Goal: Feedback & Contribution: Leave review/rating

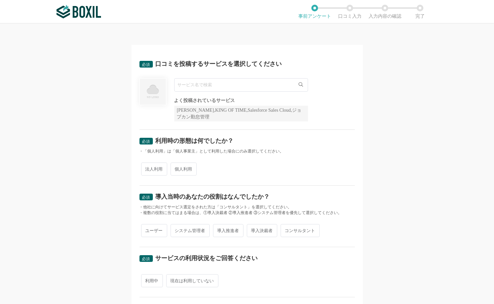
click at [193, 89] on input "text" at bounding box center [241, 84] width 134 height 13
paste input "Adobe Acrobat"
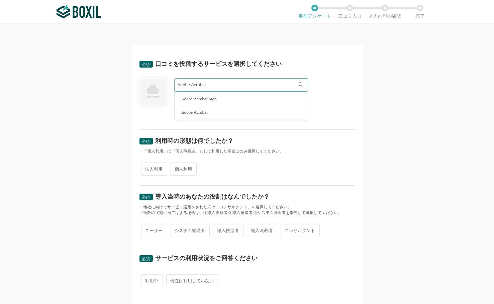
type input "Adobe Acrobat"
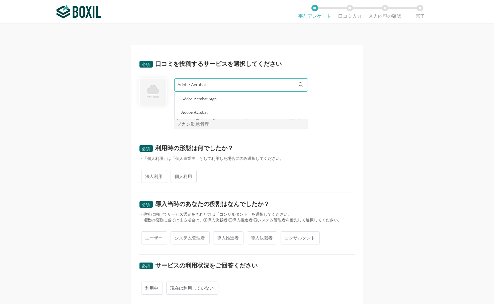
click at [209, 113] on li "Adobe Acrobat" at bounding box center [241, 111] width 133 height 13
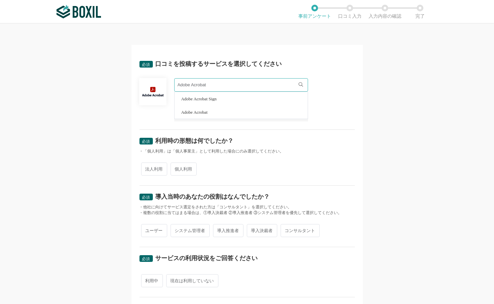
click at [323, 144] on div "必須 利用時の形態は何でしたか？" at bounding box center [246, 143] width 215 height 11
click at [150, 170] on span "法人利用" at bounding box center [154, 168] width 26 height 13
click at [147, 168] on input "法人利用" at bounding box center [145, 165] width 4 height 4
radio input "true"
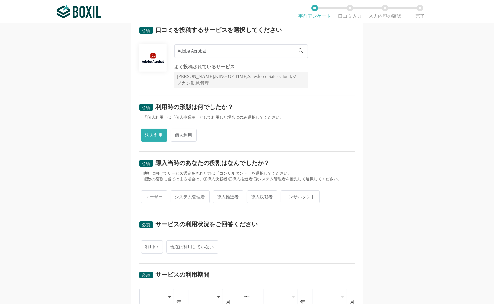
scroll to position [67, 0]
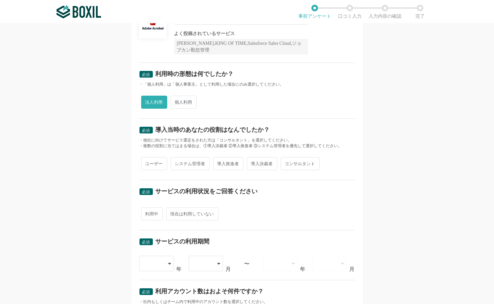
click at [152, 161] on span "ユーザー" at bounding box center [154, 163] width 26 height 13
click at [147, 161] on input "ユーザー" at bounding box center [145, 160] width 4 height 4
radio input "true"
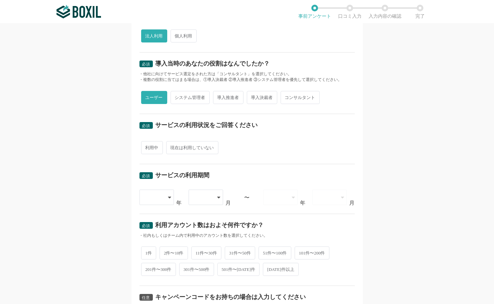
scroll to position [134, 0]
click at [146, 144] on span "利用中" at bounding box center [152, 146] width 22 height 13
click at [146, 144] on input "利用中" at bounding box center [145, 143] width 4 height 4
radio input "true"
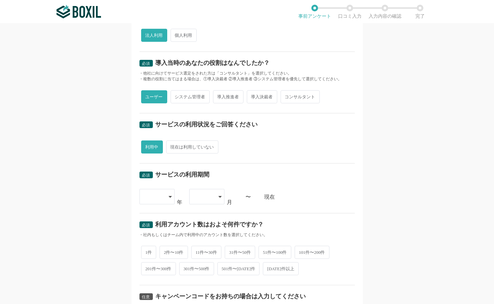
scroll to position [201, 0]
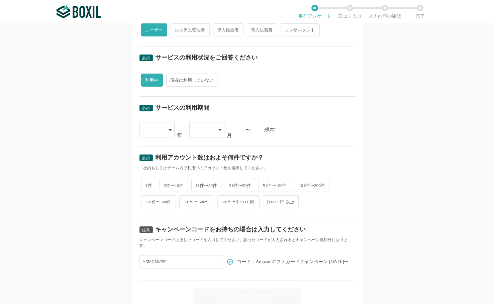
click at [160, 128] on div at bounding box center [154, 129] width 20 height 15
click at [150, 161] on span "[DATE]" at bounding box center [153, 161] width 17 height 5
click at [215, 129] on div at bounding box center [206, 129] width 35 height 15
click at [201, 210] on li "05" at bounding box center [206, 213] width 35 height 16
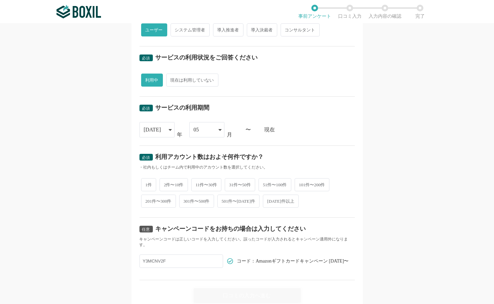
click at [308, 146] on div "必須 利用アカウント数はおよそ何件ですか？ ・社内もしくはチーム内で利用中のアカウント数を選択してください。 1件 2件〜10件 11件〜30件 31件〜50…" at bounding box center [246, 182] width 215 height 72
click at [311, 182] on span "101件〜200件" at bounding box center [312, 184] width 35 height 13
click at [301, 182] on input "101件〜200件" at bounding box center [298, 181] width 4 height 4
radio input "true"
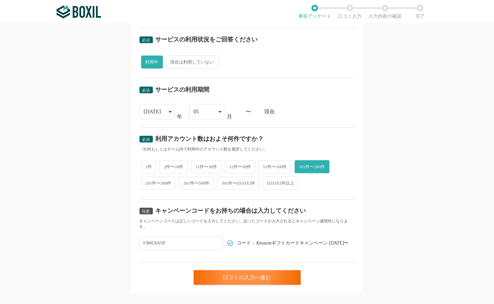
scroll to position [226, 0]
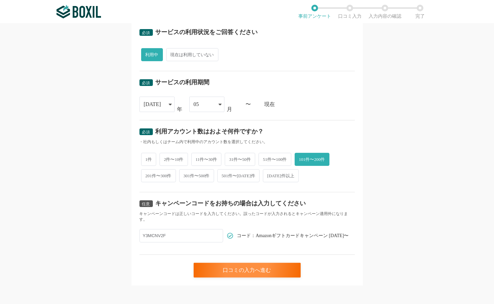
click at [209, 101] on div "05" at bounding box center [204, 104] width 20 height 15
click at [201, 166] on li "04" at bounding box center [206, 171] width 35 height 16
click at [245, 155] on span "31件〜50件" at bounding box center [240, 159] width 30 height 13
click at [231, 155] on input "31件〜50件" at bounding box center [228, 156] width 4 height 4
radio input "true"
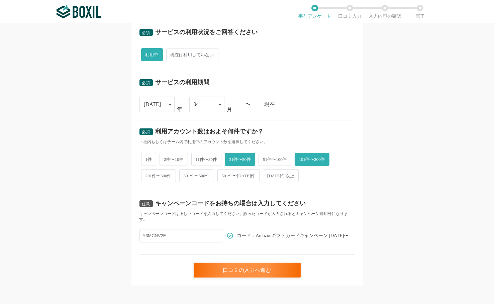
radio input "false"
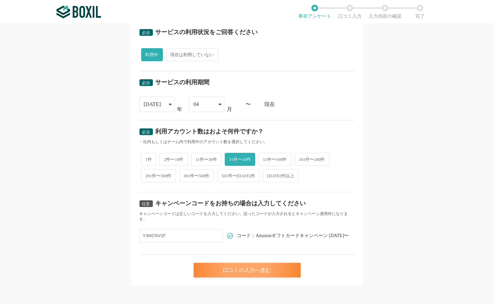
click at [256, 266] on div "口コミの入力へ進む" at bounding box center [247, 270] width 107 height 15
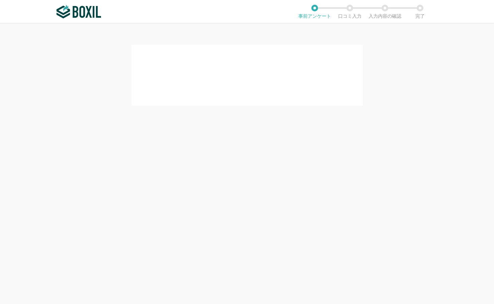
scroll to position [0, 0]
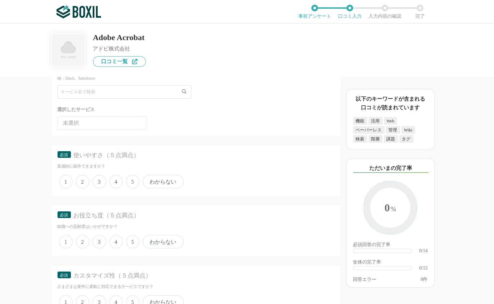
scroll to position [67, 0]
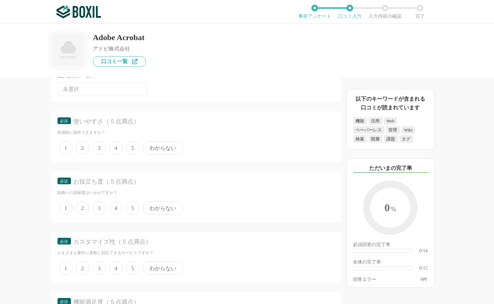
click at [120, 146] on span "4" at bounding box center [115, 147] width 13 height 13
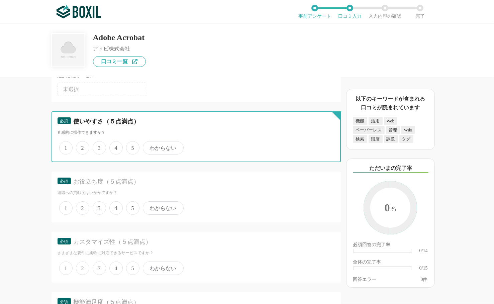
click at [115, 146] on input "4" at bounding box center [113, 144] width 4 height 4
radio input "true"
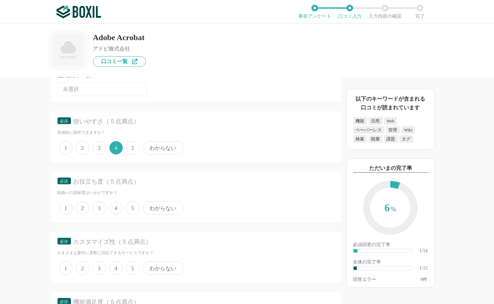
click at [132, 206] on span "5" at bounding box center [132, 207] width 13 height 13
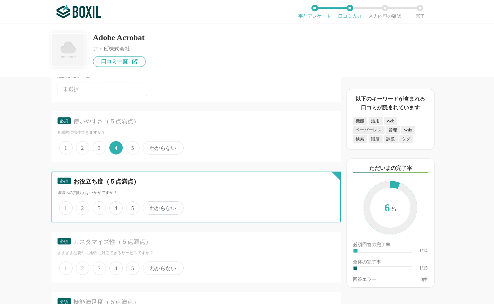
click at [132, 206] on input "5" at bounding box center [130, 204] width 4 height 4
radio input "true"
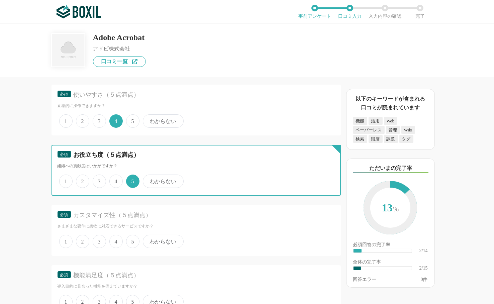
scroll to position [134, 0]
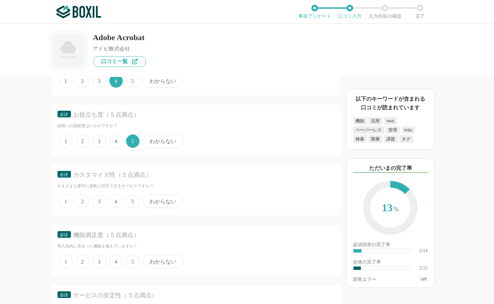
click at [94, 197] on span "3" at bounding box center [99, 201] width 13 height 13
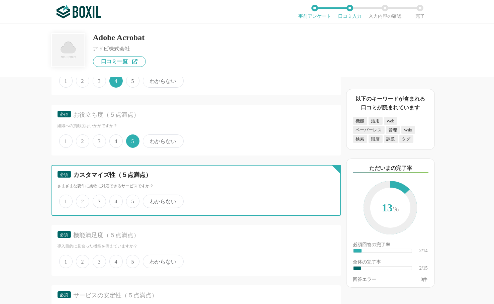
click at [94, 197] on input "3" at bounding box center [96, 198] width 4 height 4
radio input "true"
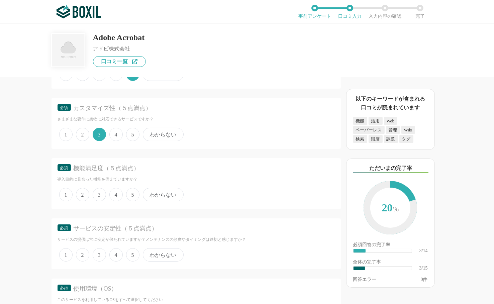
click at [116, 195] on span "4" at bounding box center [115, 194] width 13 height 13
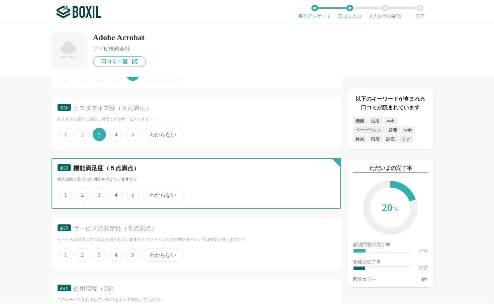
click at [115, 193] on input "4" at bounding box center [113, 191] width 4 height 4
radio input "true"
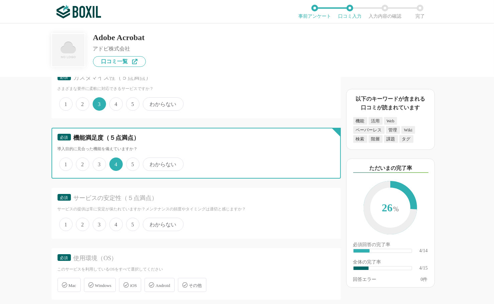
scroll to position [267, 0]
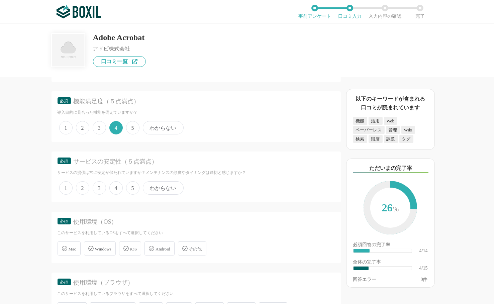
click at [111, 187] on span "4" at bounding box center [115, 187] width 13 height 13
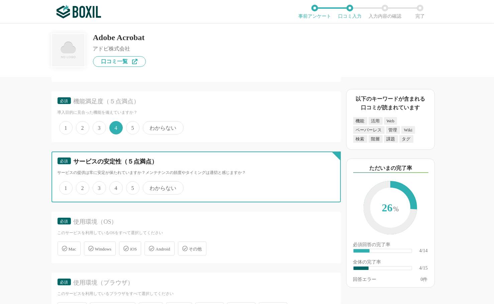
click at [111, 187] on input "4" at bounding box center [113, 184] width 4 height 4
radio input "true"
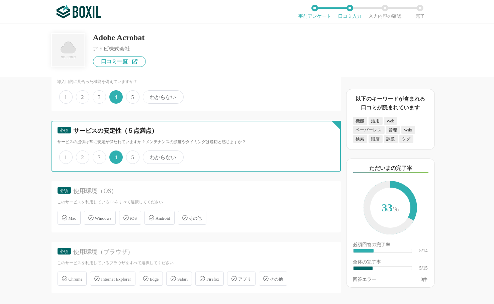
scroll to position [334, 0]
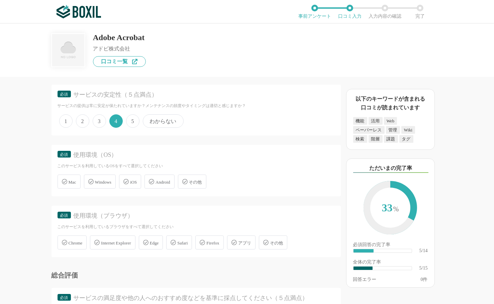
click at [100, 180] on span "Windows" at bounding box center [103, 182] width 16 height 5
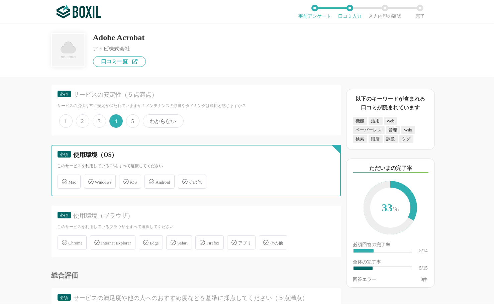
click at [90, 178] on input "Windows" at bounding box center [87, 178] width 4 height 4
checkbox input "true"
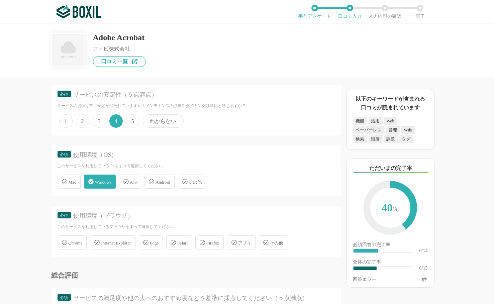
click at [75, 240] on span "Chrome" at bounding box center [76, 242] width 14 height 5
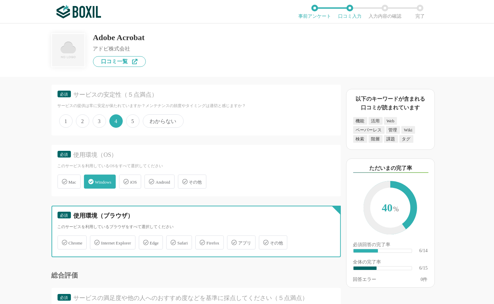
click at [63, 238] on input "Chrome" at bounding box center [61, 238] width 4 height 4
checkbox input "true"
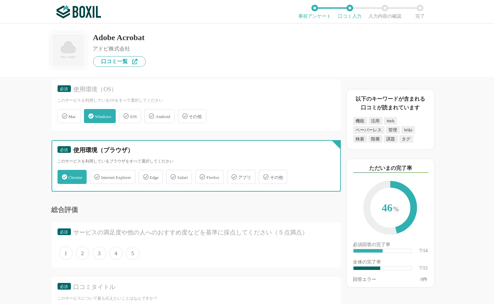
scroll to position [401, 0]
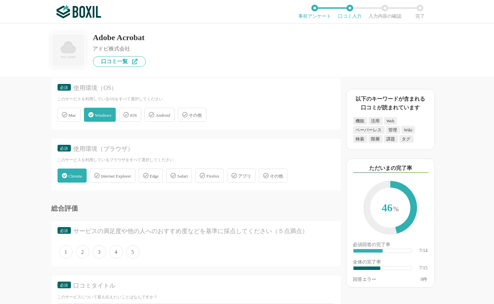
click at [163, 116] on span "Android" at bounding box center [162, 115] width 14 height 5
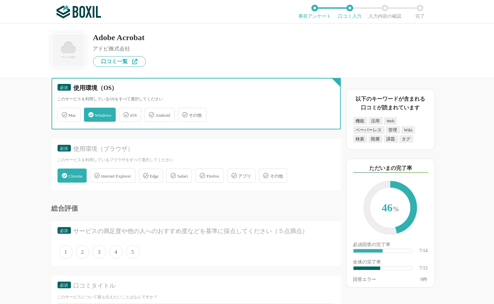
click at [150, 113] on input "Android" at bounding box center [148, 111] width 4 height 4
checkbox input "true"
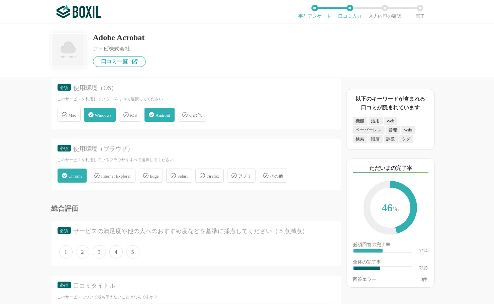
click at [237, 174] on icon at bounding box center [233, 175] width 5 height 5
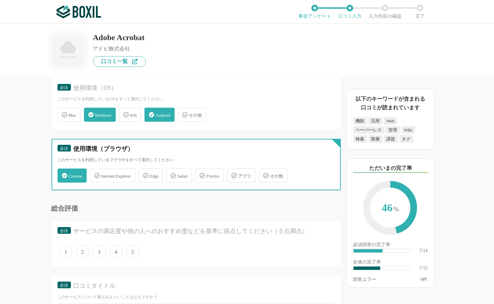
click at [233, 174] on input "アプリ" at bounding box center [230, 171] width 4 height 4
checkbox input "true"
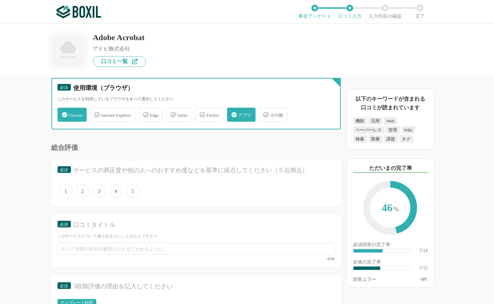
scroll to position [468, 0]
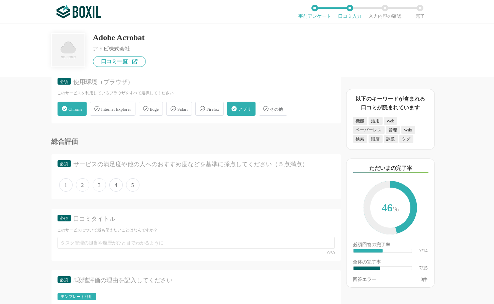
click at [116, 181] on span "4" at bounding box center [115, 184] width 13 height 13
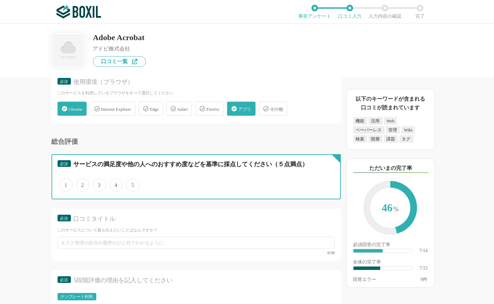
click at [115, 181] on input "4" at bounding box center [113, 181] width 4 height 4
radio input "true"
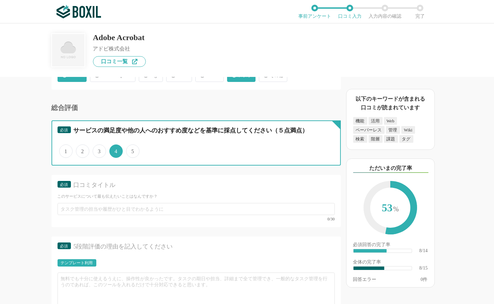
scroll to position [535, 0]
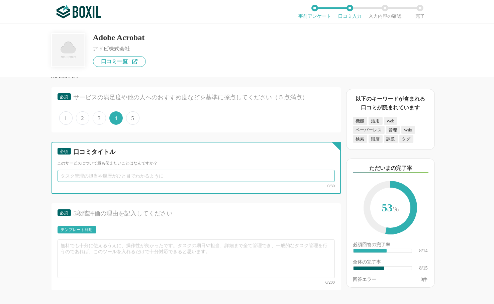
click at [107, 175] on input "text" at bounding box center [196, 176] width 277 height 12
paste input "業務効率化に欠かせないPDF編集ツール"
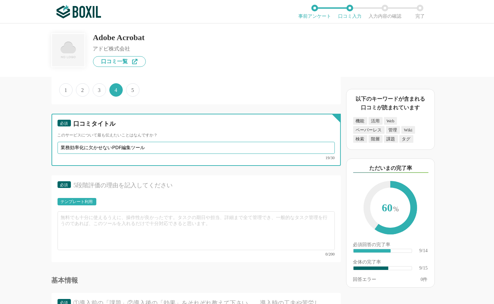
scroll to position [568, 0]
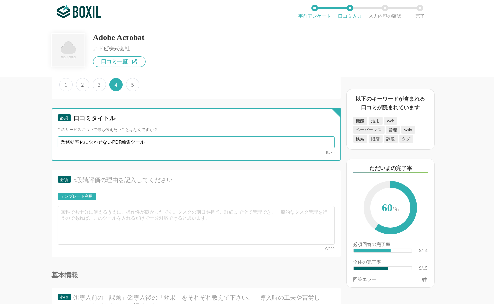
type input "業務効率化に欠かせないPDF編集ツール"
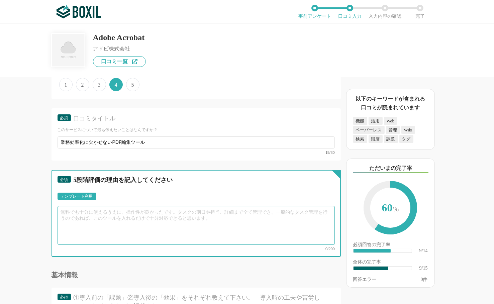
drag, startPoint x: 114, startPoint y: 218, endPoint x: 121, endPoint y: 220, distance: 7.6
click at [114, 218] on textarea at bounding box center [196, 225] width 277 height 39
paste textarea "Adobe Acrobatは、PDF文書の編集において高い機能性を発揮するツールです。直感的な操作画面と多彩な編集機能により、複雑な文書作業も簡単にこなせます…"
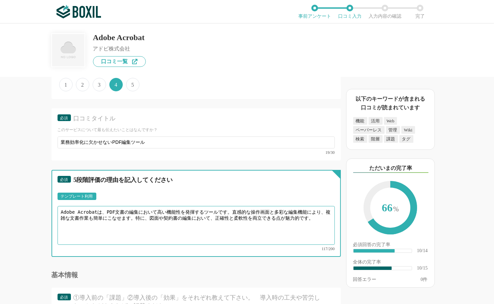
type textarea "Adobe Acrobatは、PDF文書の編集において高い機能性を発揮するツールです。直感的な操作画面と多彩な編集機能により、複雑な文書作業も簡単にこなせます…"
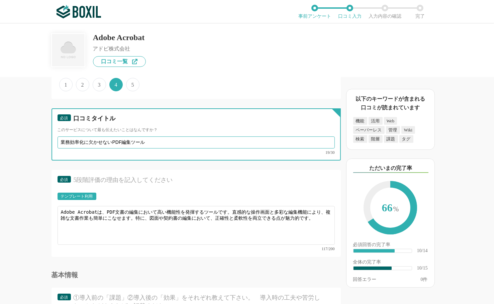
drag, startPoint x: 83, startPoint y: 142, endPoint x: 45, endPoint y: 137, distance: 37.7
click at [45, 137] on div "他のサービス・ツールと連携していますか？ ※複数選択可 例：Slack、Salesforce 選択したサービス 未選択 必須 使いやすさ（５点満点） 直感的に…" at bounding box center [173, 190] width 334 height 227
type input "ビジネスに欠かせない必須ツール"
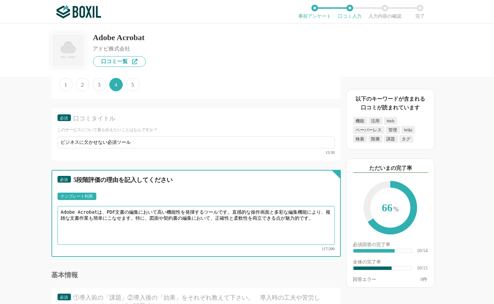
click at [164, 217] on textarea "Adobe Acrobatは、PDF文書の編集において高い機能性を発揮するツールです。直感的な操作画面と多彩な編集機能により、複雑な文書作業も簡単にこなせます…" at bounding box center [196, 225] width 277 height 39
drag, startPoint x: 211, startPoint y: 209, endPoint x: 225, endPoint y: 208, distance: 13.7
click at [225, 208] on textarea "Adobe Acrobatは、PDF文書の編集において高い機能性を発揮するツールです。直感的な操作画面と多彩な編集機能により、複雑な文書作業も簡単にこなせます…" at bounding box center [196, 225] width 277 height 39
drag, startPoint x: 136, startPoint y: 214, endPoint x: 145, endPoint y: 213, distance: 8.4
click at [145, 213] on textarea "Adobe Acrobatは、PDF文書の編集において高い機能性を発揮するツールだけでなく、直感的な操作画面と多彩な編集機能により、複雑な文書作業も簡単にこな…" at bounding box center [196, 225] width 277 height 39
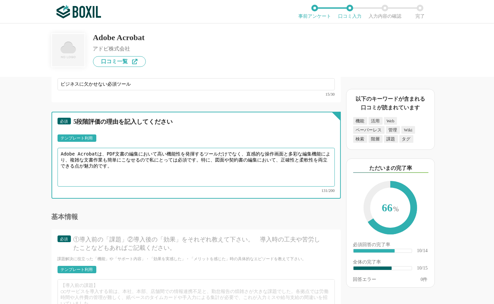
scroll to position [635, 0]
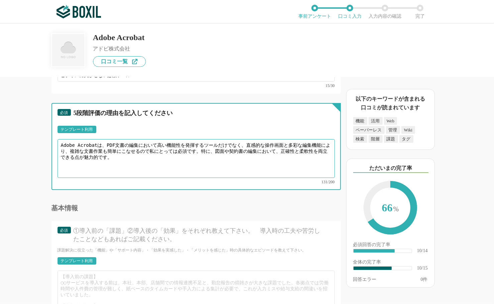
type textarea "Adobe Acrobatは、PDF文書の編集において高い機能性を発揮するツールだけでなく、直感的な操作画面と多彩な編集機能により、複雑な文書作業も簡単にこな…"
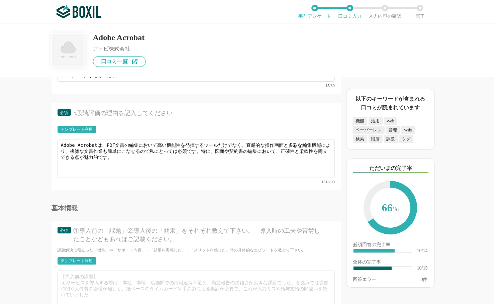
scroll to position [769, 0]
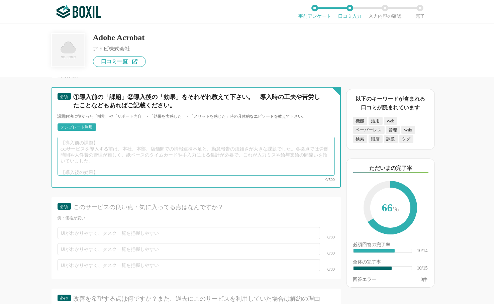
click at [123, 142] on textarea at bounding box center [196, 156] width 277 height 39
paste textarea "【導入前の課題】 以前は、PDFの編集に外部ツールを使用し、互換性の問題や文字レイアウトの崩れに悩まされていました。また、複数の文書を統合する際に多大な時間と…"
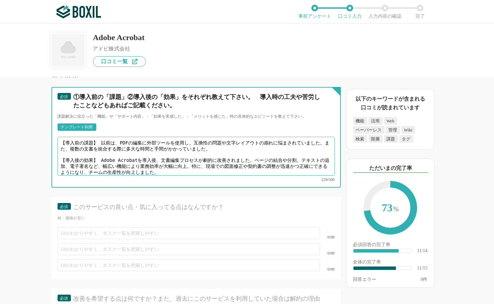
drag, startPoint x: 101, startPoint y: 135, endPoint x: 97, endPoint y: 135, distance: 4.4
click at [97, 137] on textarea "【導入前の課題】 以前は、PDFの編集に外部ツールを使用し、互換性の問題や文字レイアウトの崩れに悩まされていました。また、複数の文書を統合する際に多大な時間と…" at bounding box center [196, 156] width 277 height 39
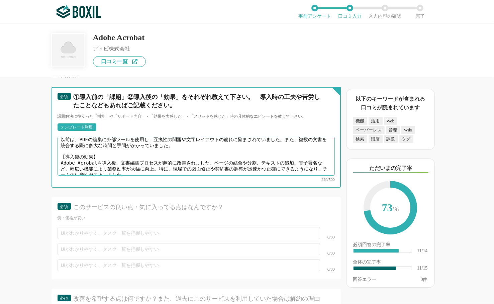
scroll to position [0, 0]
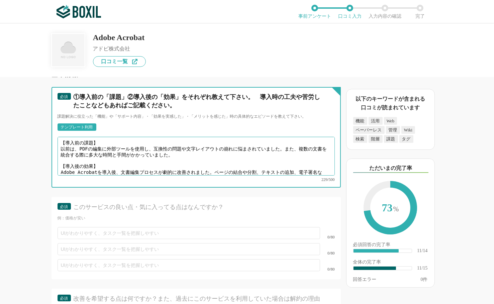
drag, startPoint x: 96, startPoint y: 145, endPoint x: 106, endPoint y: 145, distance: 10.7
click at [106, 145] on textarea "【導入前の課題】 以前は、PDFの編集に外部ツールを使用し、互換性の問題や文字レイアウトの崩れに悩まされていました。また、複数の文書を統合する際に多大な時間と…" at bounding box center [196, 156] width 277 height 39
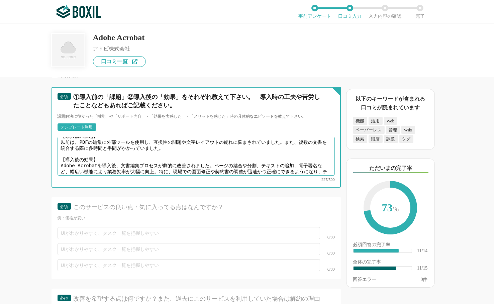
scroll to position [9, 0]
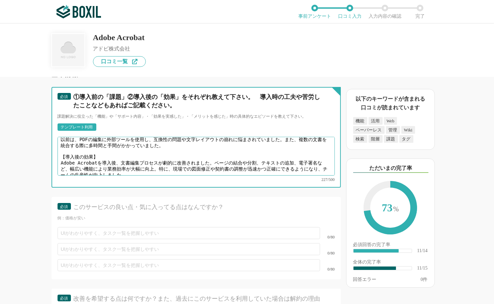
drag, startPoint x: 157, startPoint y: 149, endPoint x: 170, endPoint y: 148, distance: 12.5
click at [170, 148] on textarea "【導入前の課題】 以前は、PDFの編集に外部ツールを使用し、互換性の問題や文字レイアウトの崩れに悩まされていました。また、複数の文書を統合する際に多時間と手間…" at bounding box center [196, 156] width 277 height 39
drag, startPoint x: 175, startPoint y: 149, endPoint x: 193, endPoint y: 151, distance: 17.8
click at [193, 151] on textarea "【導入前の課題】 以前は、PDFの編集に外部ツールを使用し、互換性の問題や文字レイアウトの崩れに悩まされていました。また、複数の文書を統合する際に多時間と手間…" at bounding box center [196, 156] width 277 height 39
drag, startPoint x: 285, startPoint y: 155, endPoint x: 84, endPoint y: 161, distance: 201.0
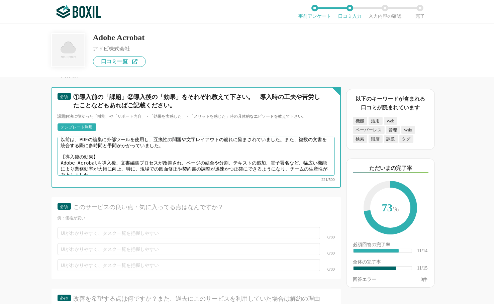
click at [84, 161] on textarea "【導入前の課題】 以前は、PDFの編集に外部ツールを使用し、互換性の問題や文字レイアウトの崩れに悩まされていました。また、複数の文書を統合する際に多時間と手間…" at bounding box center [196, 156] width 277 height 39
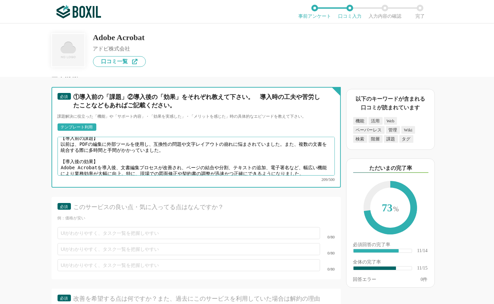
type textarea "【導入前の課題】 以前は、PDFの編集に外部ツールを使用し、互換性の問題や文字レイアウトの崩れに悩まされていました。また、複数の文書を統合する際に多時間と手間…"
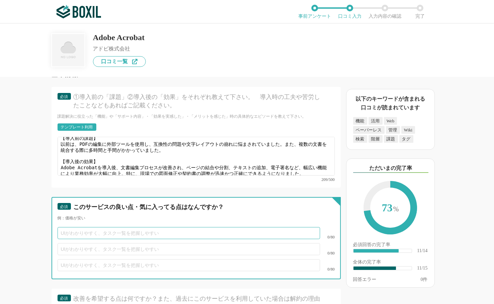
click at [88, 227] on input "text" at bounding box center [189, 233] width 262 height 12
paste input "直感的で使いやすいインターフェース"
drag, startPoint x: 104, startPoint y: 221, endPoint x: 239, endPoint y: 224, distance: 135.1
click at [239, 227] on input "直感的で使いやすいインターフェース" at bounding box center [189, 233] width 262 height 12
type input "直感的で使いやすいUI"
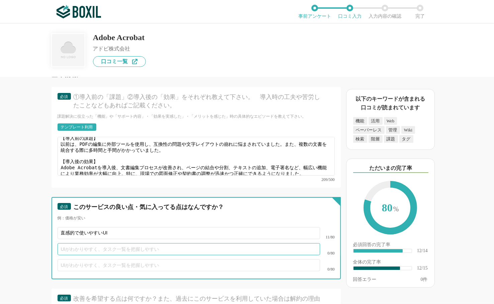
click at [100, 243] on input "text" at bounding box center [189, 249] width 262 height 12
paste input "高度な編集機能と互換性 ・電子署名機能の使いやすさ"
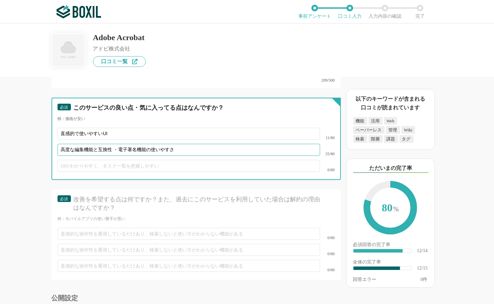
scroll to position [869, 0]
type input "高度な編集機能と互換性 ・電子署名機能の使いやすさ"
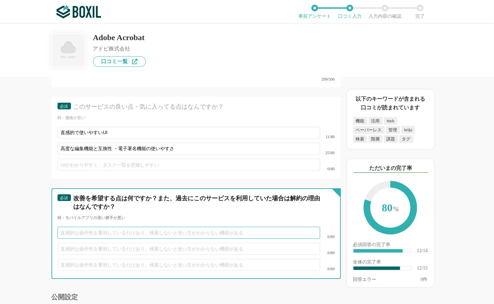
click at [89, 227] on input "text" at bounding box center [189, 233] width 262 height 12
paste input "大容量ファイル処理時の負荷"
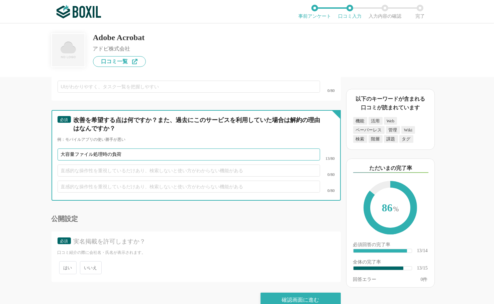
type input "大容量ファイル処理時の負荷"
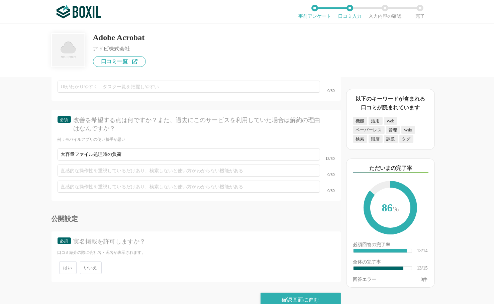
click at [93, 261] on span "いいえ" at bounding box center [91, 267] width 22 height 13
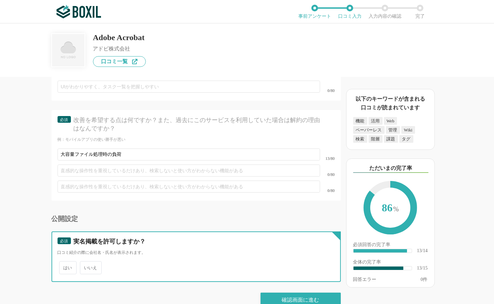
click at [86, 262] on input "いいえ" at bounding box center [84, 264] width 4 height 4
radio input "true"
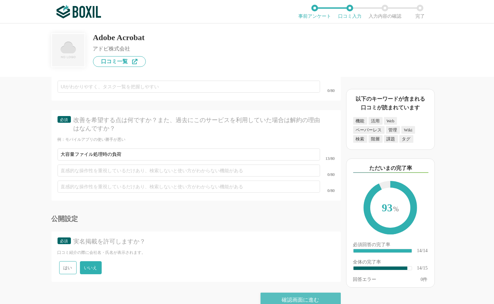
click at [291, 293] on div "確認画面に進む" at bounding box center [300, 300] width 80 height 15
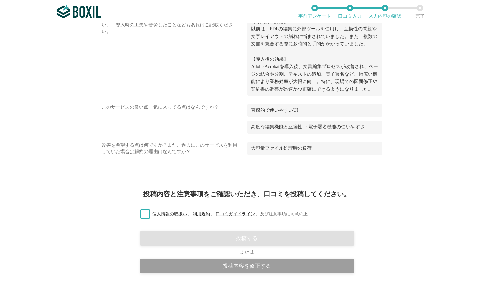
scroll to position [470, 0]
click at [142, 211] on label "個人情報の取扱い 、 利用規約 、 口コミガイドライン 、 及び注意事項に同意の上" at bounding box center [221, 213] width 173 height 7
click at [0, 0] on input "個人情報の取扱い 、 利用規約 、 口コミガイドライン 、 及び注意事項に同意の上" at bounding box center [0, 0] width 0 height 0
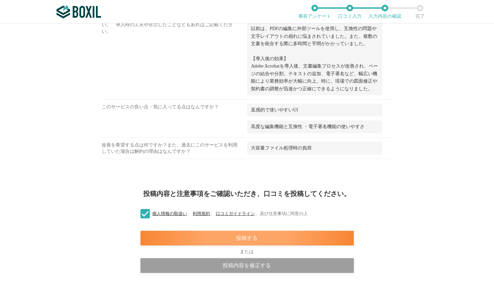
click at [308, 234] on div "投稿する" at bounding box center [246, 238] width 213 height 15
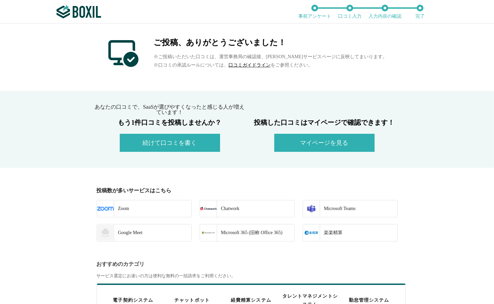
click at [385, 95] on div "あなたの口コミで、[PERSON_NAME]Sが選びやすくなったと感じる人が増えています！ もう1件口コミを投稿しませんか？ 続けて口コミを書く 投稿した口コ…" at bounding box center [247, 129] width 494 height 77
click at [25, 44] on div "ご投稿、ありがとうございました！ ※ご投稿いただいた口コミは、運営事務局の確認後、[PERSON_NAME]サービスページに反映してまいります。 ※口コミの承…" at bounding box center [247, 57] width 494 height 68
